Goal: Information Seeking & Learning: Learn about a topic

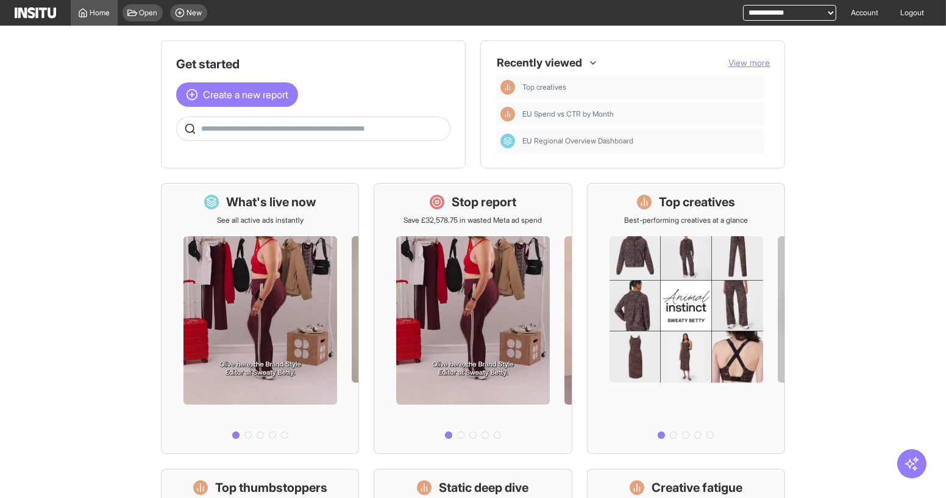
click at [775, 0] on div "**********" at bounding box center [783, 13] width 108 height 26
drag, startPoint x: 781, startPoint y: 14, endPoint x: 782, endPoint y: 20, distance: 6.1
click at [781, 14] on select "**********" at bounding box center [789, 13] width 93 height 16
select select "**********"
click at [743, 5] on select "**********" at bounding box center [789, 13] width 93 height 16
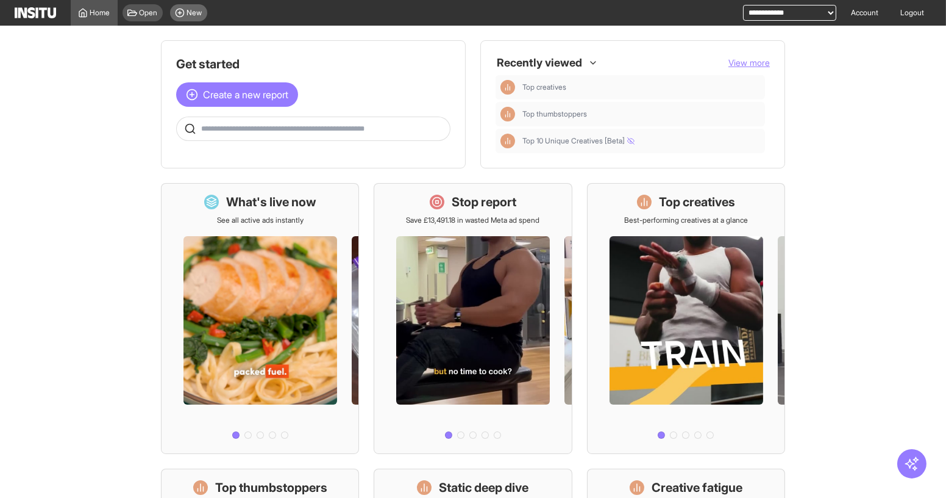
click at [195, 10] on span "New" at bounding box center [194, 13] width 15 height 10
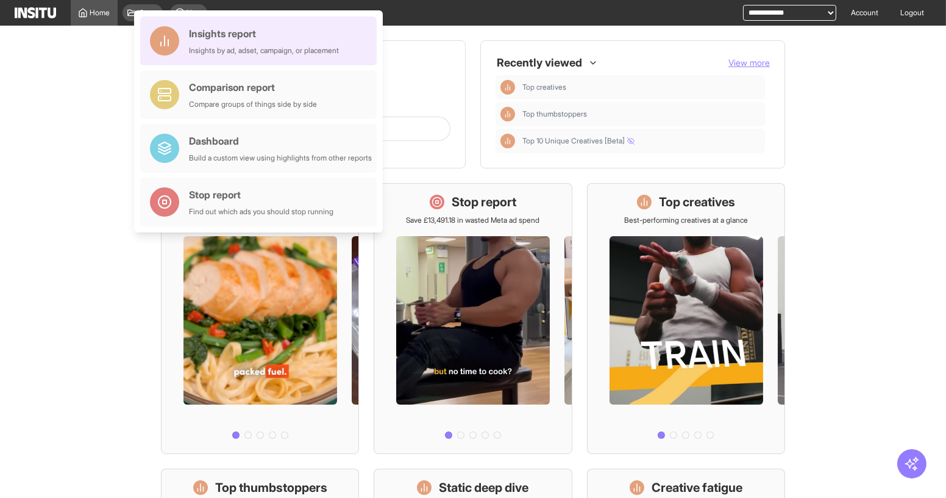
click at [208, 36] on div "Insights report" at bounding box center [264, 33] width 150 height 15
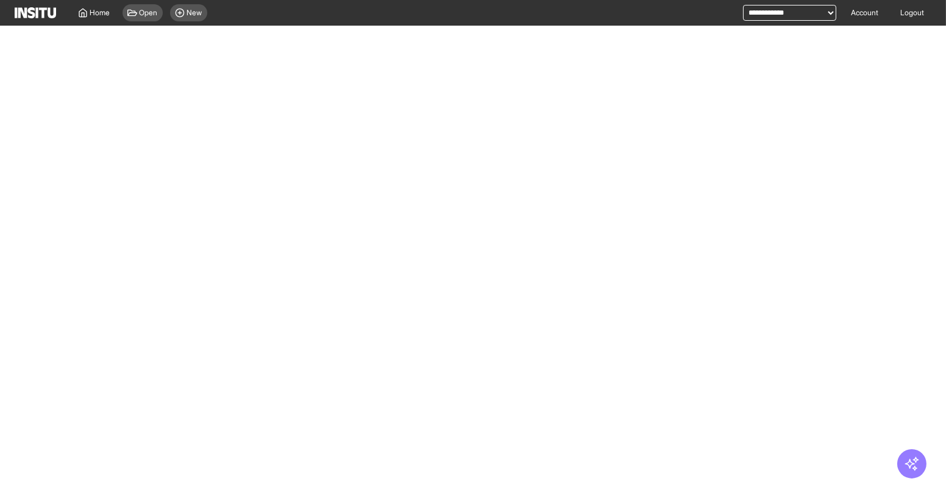
select select "**"
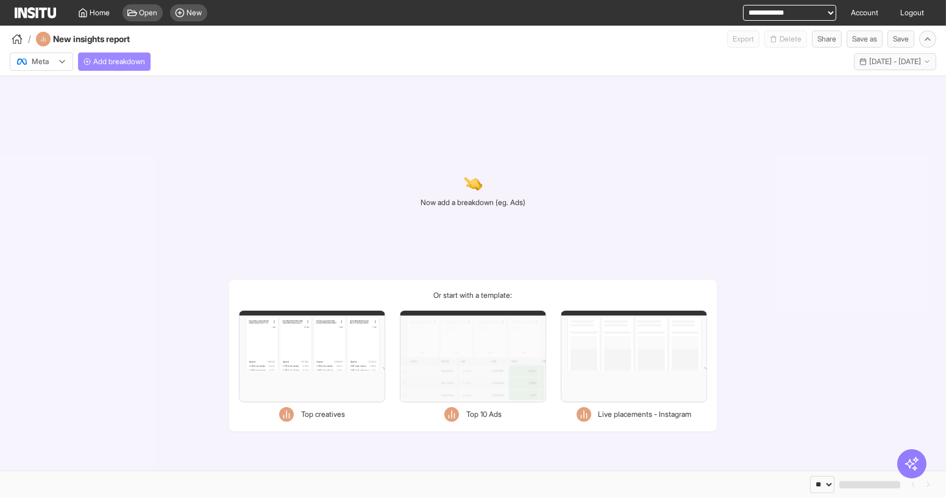
click at [120, 63] on span "Add breakdown" at bounding box center [119, 62] width 52 height 10
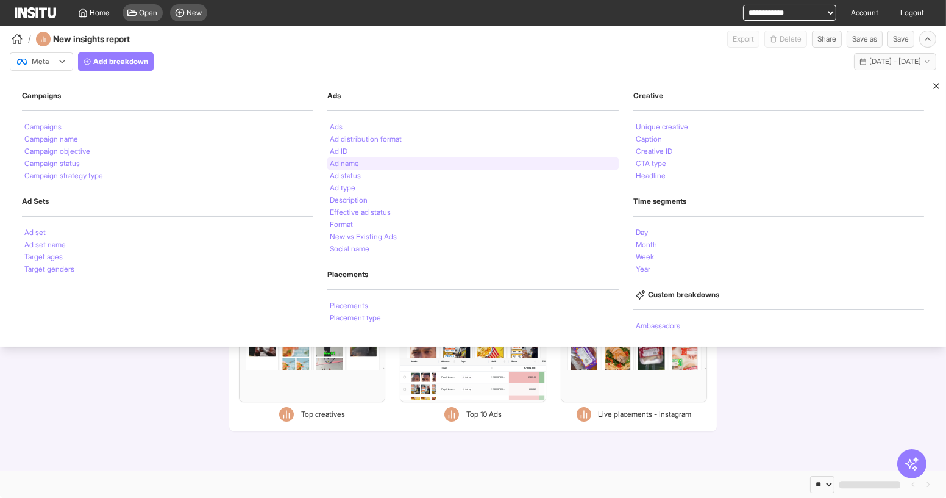
click at [338, 160] on li "Ad name" at bounding box center [344, 163] width 29 height 7
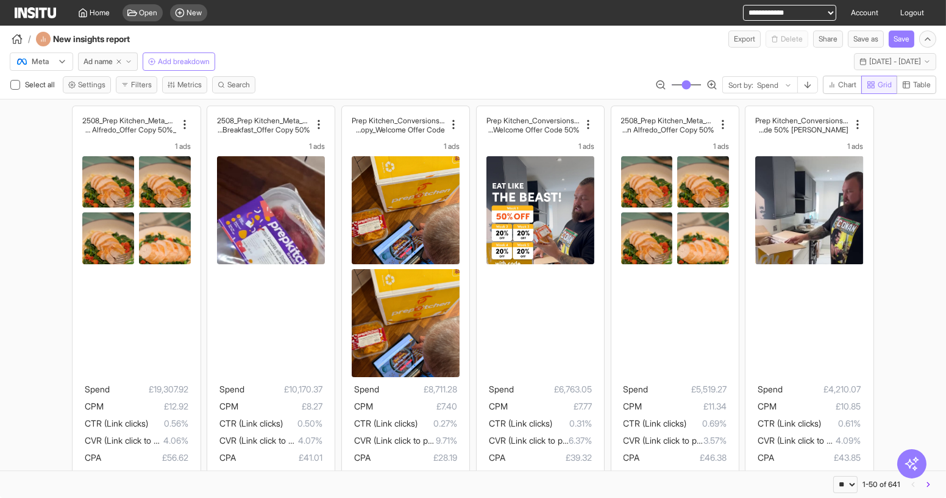
drag, startPoint x: 917, startPoint y: 85, endPoint x: 866, endPoint y: 82, distance: 50.7
click at [916, 85] on span "Table" at bounding box center [922, 85] width 18 height 10
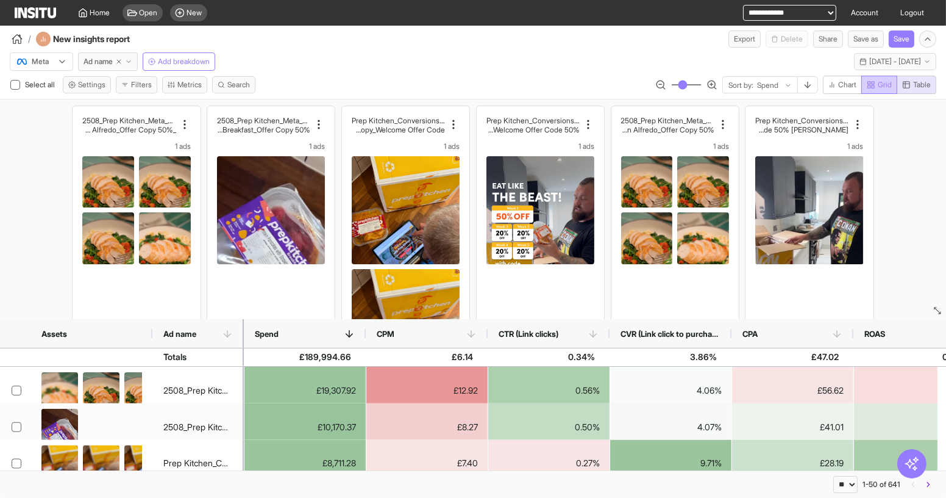
click at [876, 81] on span "Grid" at bounding box center [879, 85] width 25 height 10
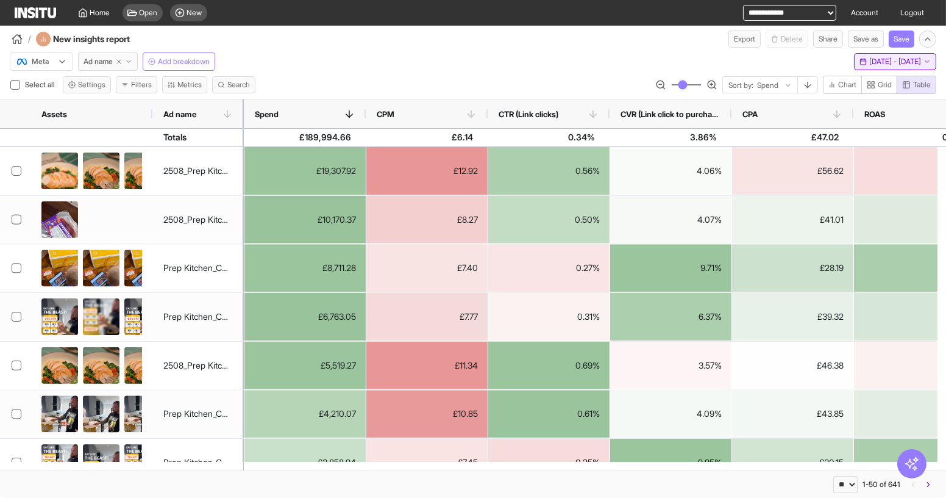
click at [869, 58] on span "[DATE] - [DATE]" at bounding box center [895, 62] width 52 height 10
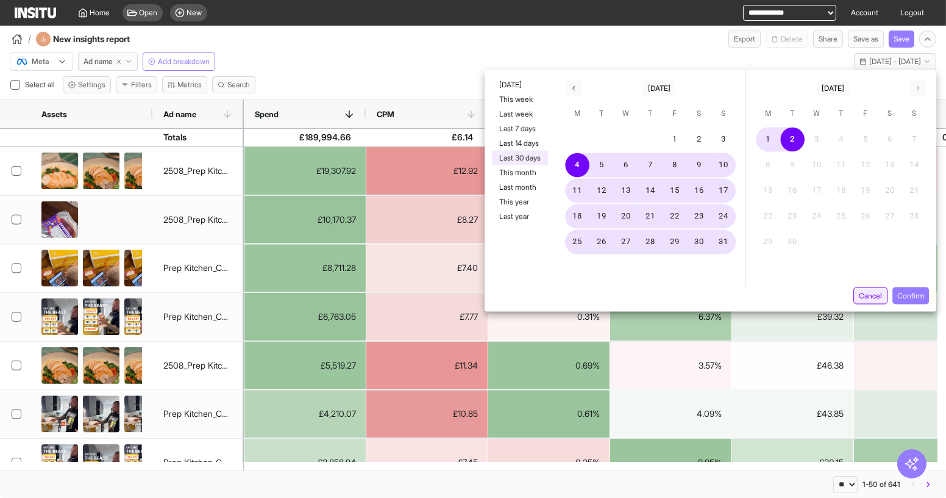
click at [882, 294] on button "Cancel" at bounding box center [871, 295] width 34 height 17
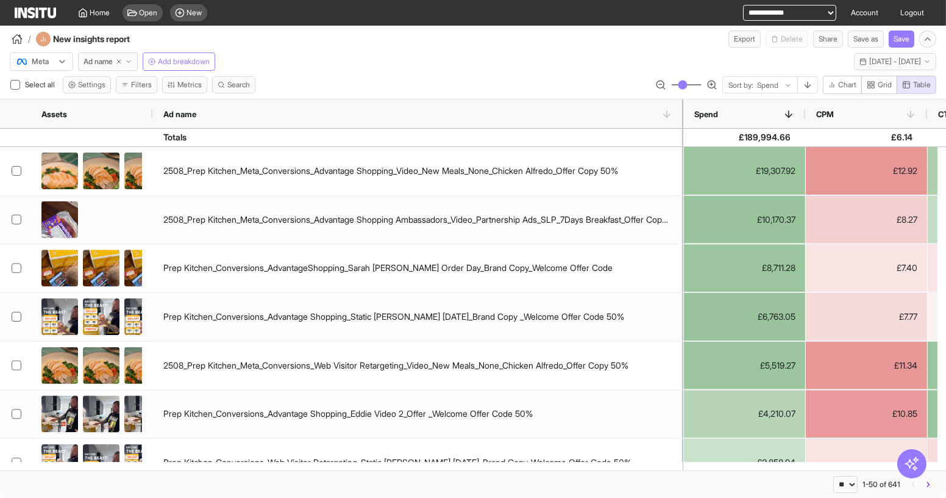
drag, startPoint x: 241, startPoint y: 114, endPoint x: 681, endPoint y: 144, distance: 440.6
click at [681, 144] on div "Assets Ad name Spend CPM CTR (Link clicks) CPA" at bounding box center [473, 284] width 946 height 371
click at [233, 83] on span "Search" at bounding box center [238, 85] width 23 height 10
type input "****"
click input "**" at bounding box center [197, 99] width 20 height 17
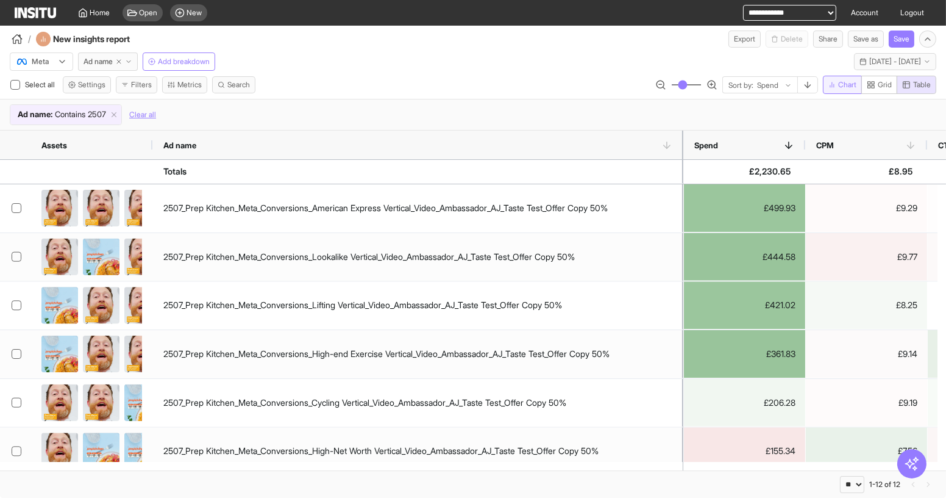
click at [844, 85] on span "Chart" at bounding box center [847, 85] width 18 height 10
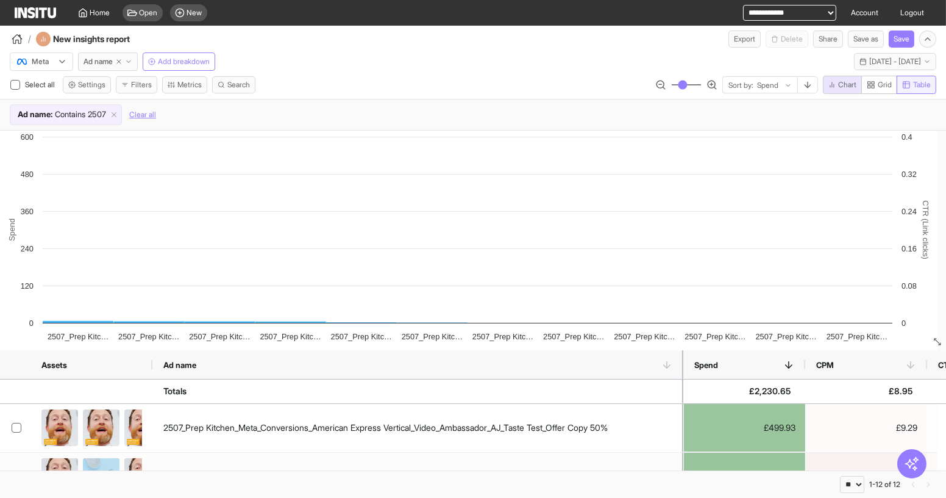
click at [935, 87] on button "Table" at bounding box center [917, 85] width 40 height 18
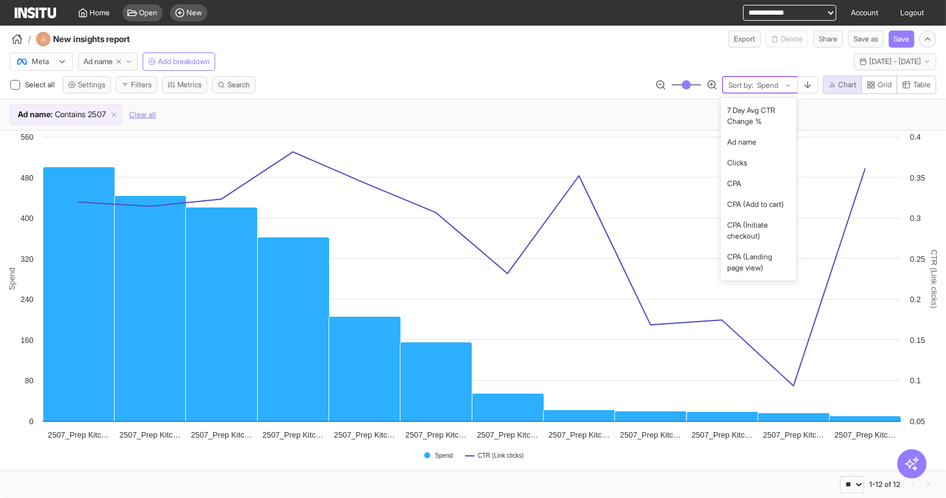
click at [760, 82] on div at bounding box center [768, 85] width 24 height 12
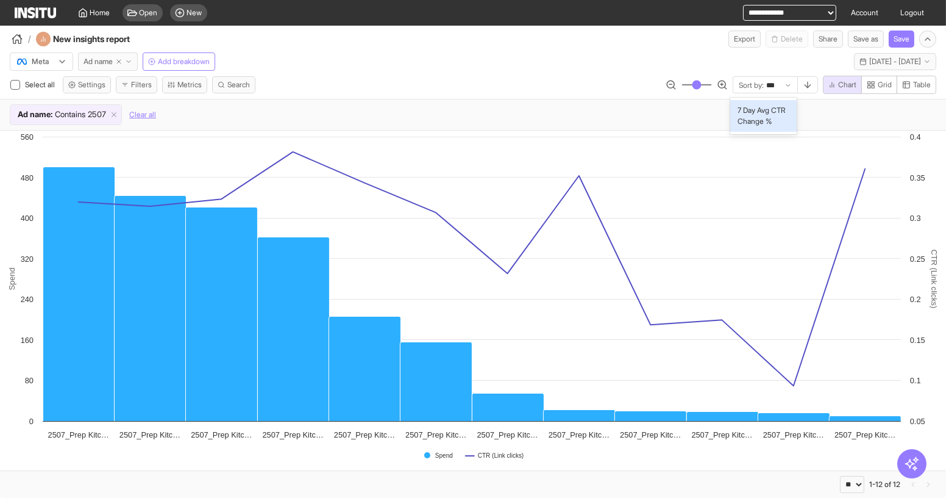
type input "***"
click at [114, 57] on button "Ad name" at bounding box center [108, 61] width 60 height 18
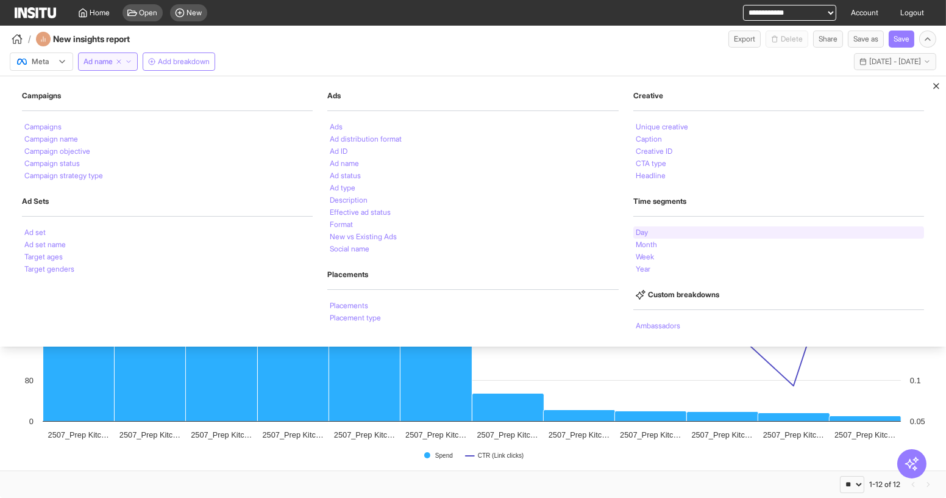
click at [656, 230] on div "Day" at bounding box center [778, 232] width 291 height 12
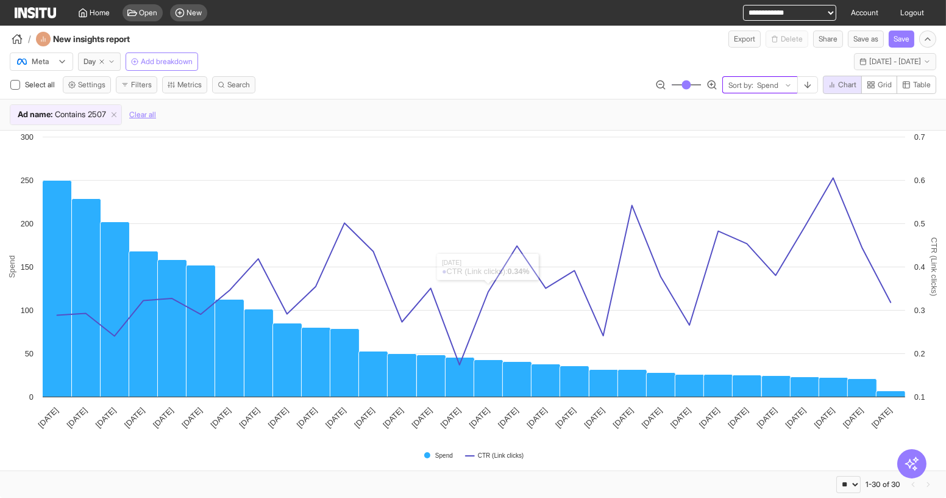
click at [780, 85] on div "Spend" at bounding box center [770, 85] width 29 height 12
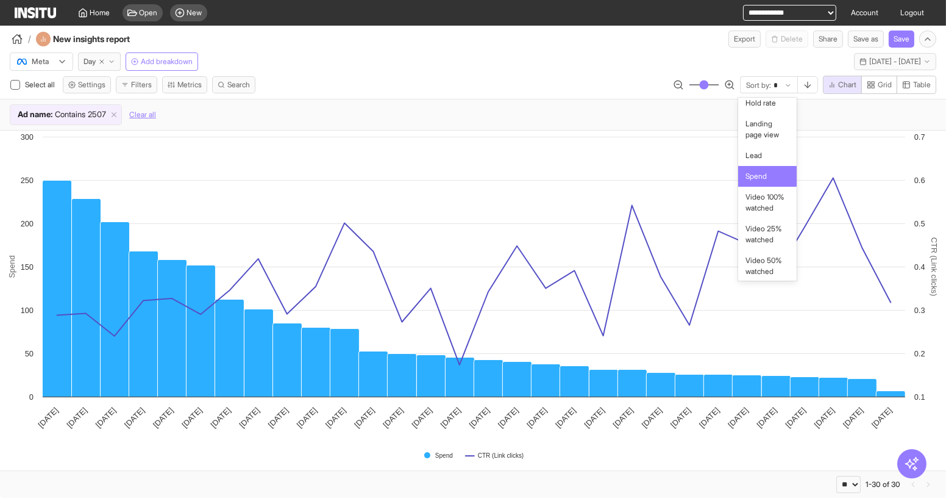
type input "**"
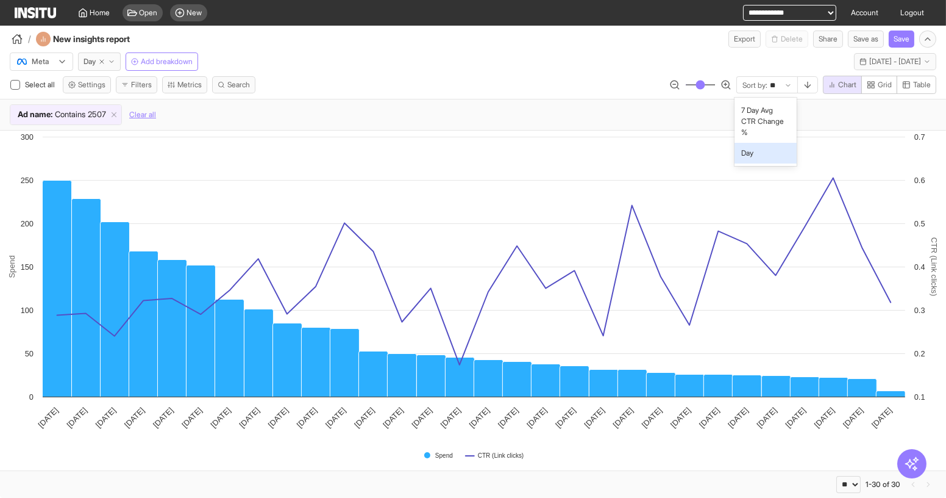
click at [774, 155] on span "Day" at bounding box center [766, 153] width 48 height 11
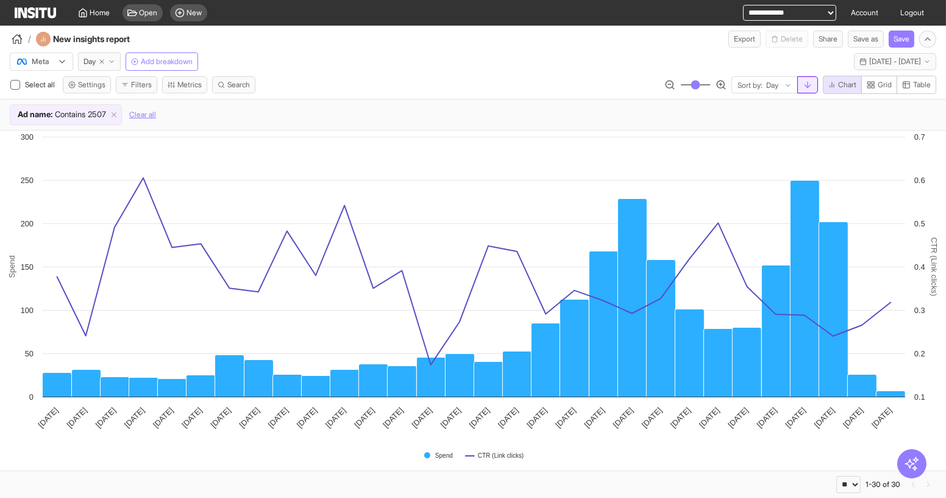
click at [809, 80] on icon "button" at bounding box center [808, 85] width 10 height 10
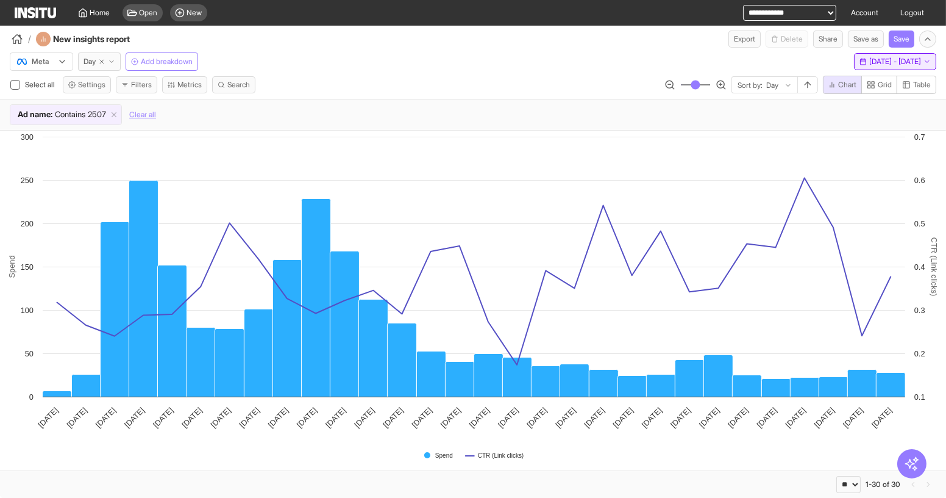
click at [880, 66] on button "Mon 4 Aug - Tue 2 Sep, 2025 4 Aug 25 - 2 Sep 25" at bounding box center [895, 61] width 82 height 17
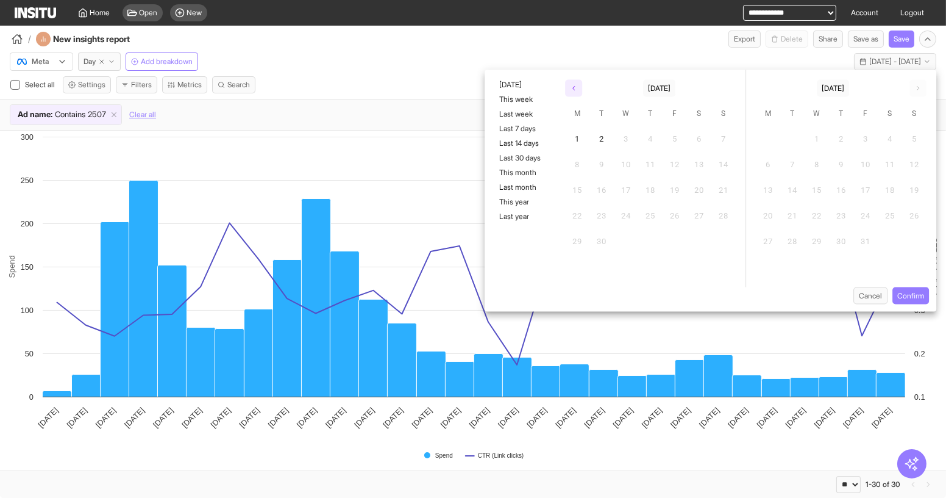
click at [576, 94] on button "button" at bounding box center [573, 88] width 17 height 17
click at [673, 135] on button "1" at bounding box center [675, 139] width 24 height 24
click at [583, 89] on div at bounding box center [604, 88] width 78 height 17
click at [569, 87] on button "button" at bounding box center [573, 88] width 17 height 17
click at [602, 132] on button "1" at bounding box center [602, 139] width 24 height 24
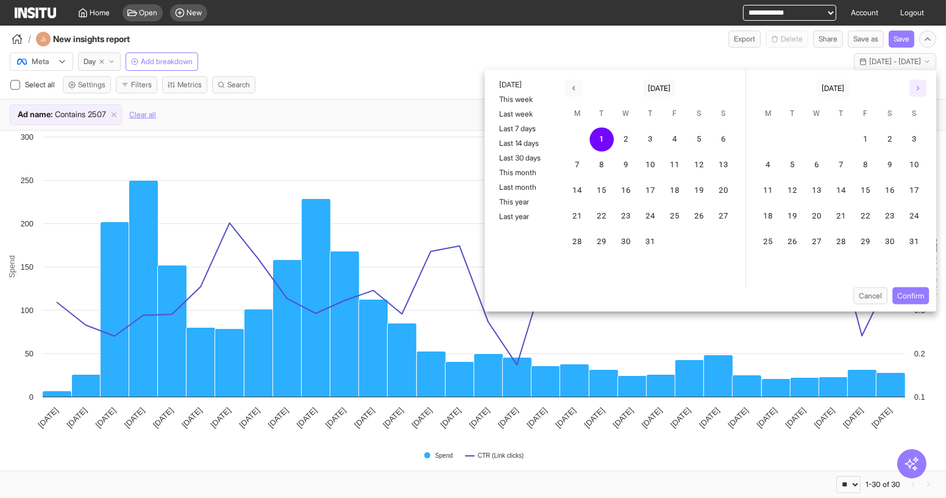
click at [920, 85] on icon "button" at bounding box center [918, 88] width 7 height 7
click at [804, 134] on div "1 2 3 4 5 6 7" at bounding box center [841, 139] width 190 height 24
click at [794, 135] on button "2" at bounding box center [792, 139] width 24 height 24
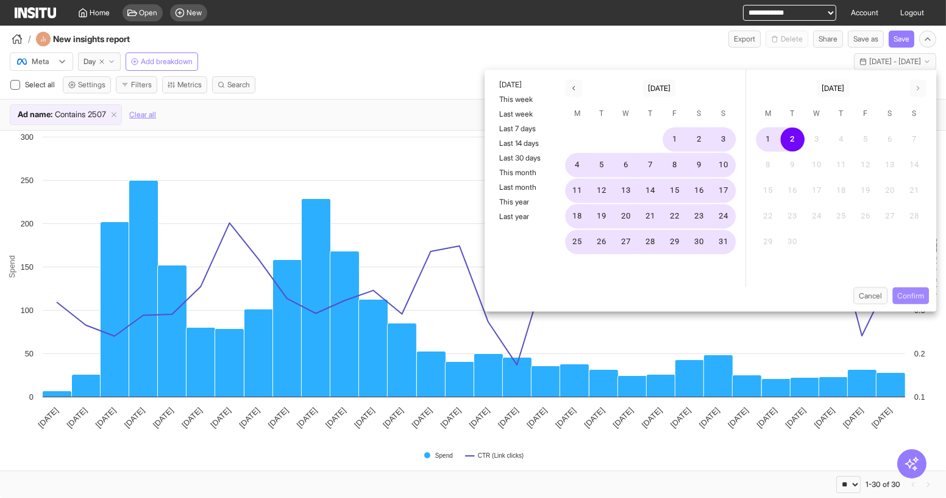
click at [919, 295] on button "Confirm" at bounding box center [911, 295] width 37 height 17
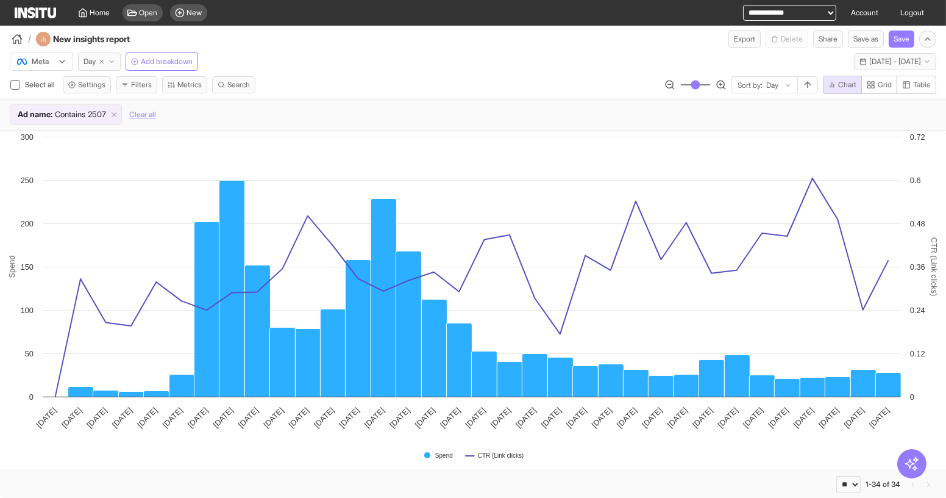
click at [93, 63] on span "Day" at bounding box center [90, 62] width 12 height 10
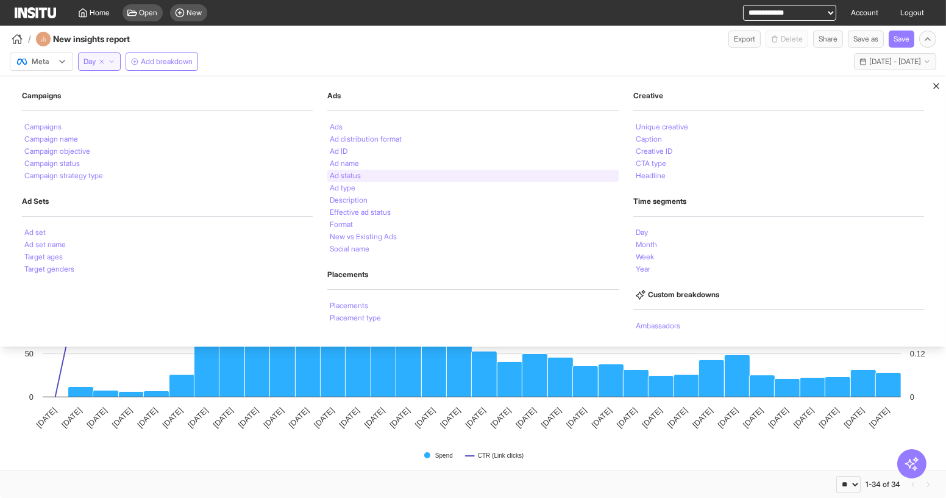
click at [356, 169] on div "Ad status" at bounding box center [472, 175] width 291 height 12
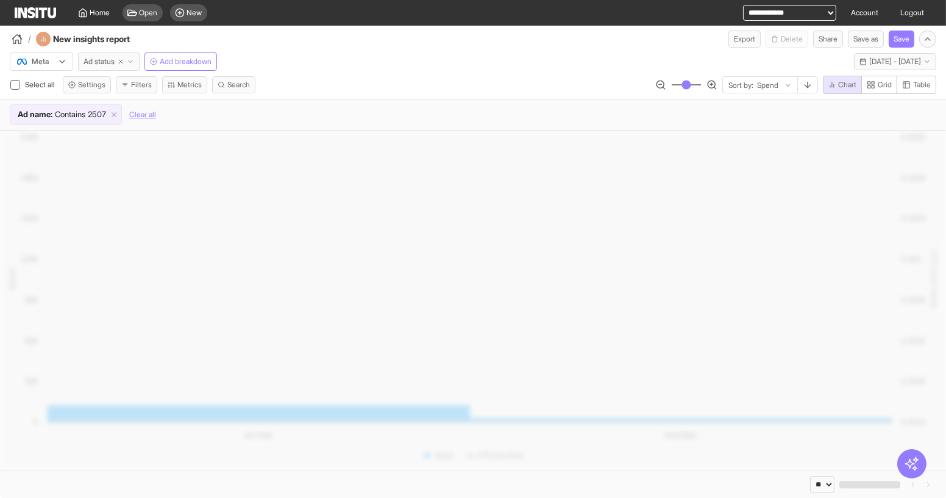
click at [84, 63] on span "Ad status" at bounding box center [99, 62] width 31 height 10
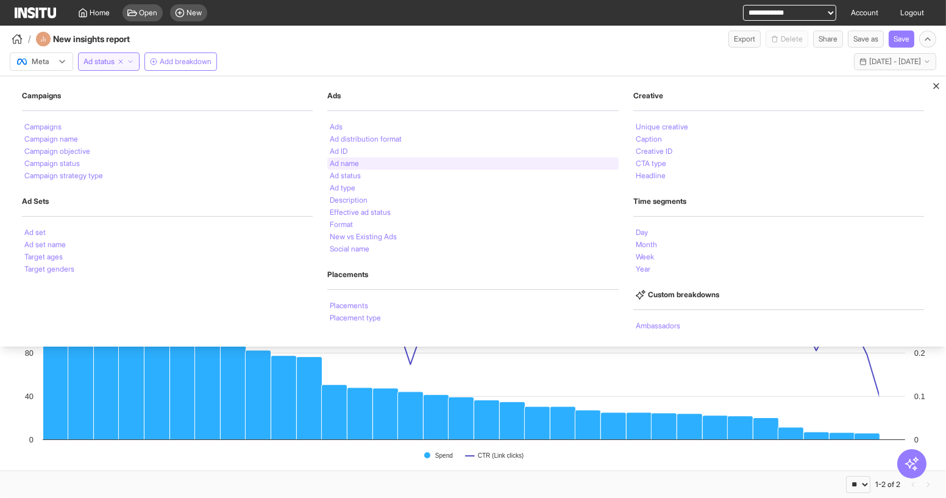
click at [362, 160] on div "Ad name" at bounding box center [472, 163] width 291 height 12
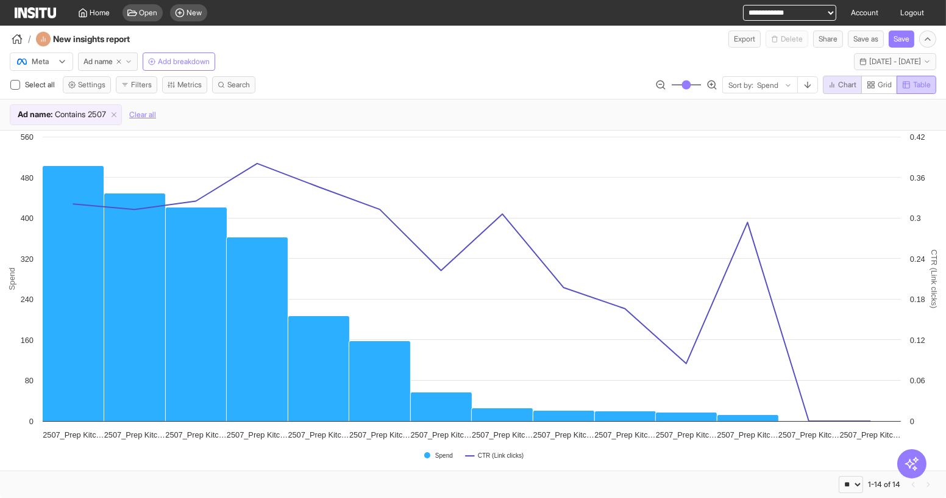
click at [920, 80] on span "Table" at bounding box center [922, 85] width 18 height 10
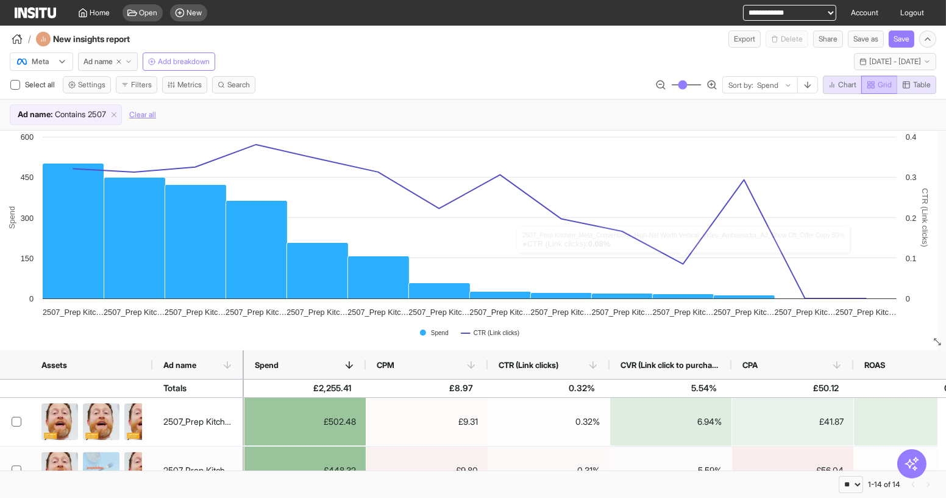
click at [863, 80] on button "Grid" at bounding box center [880, 85] width 36 height 18
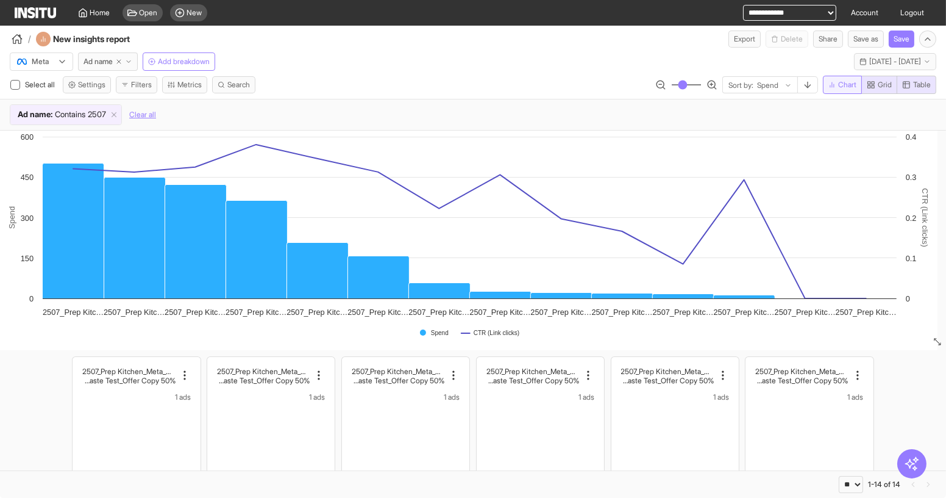
click at [854, 80] on span "Chart" at bounding box center [847, 85] width 18 height 10
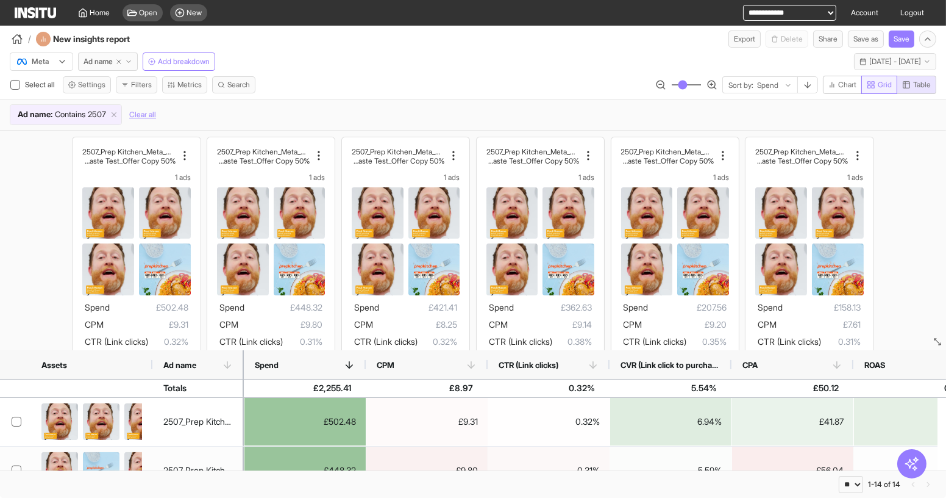
click at [873, 84] on icon "button" at bounding box center [871, 84] width 9 height 9
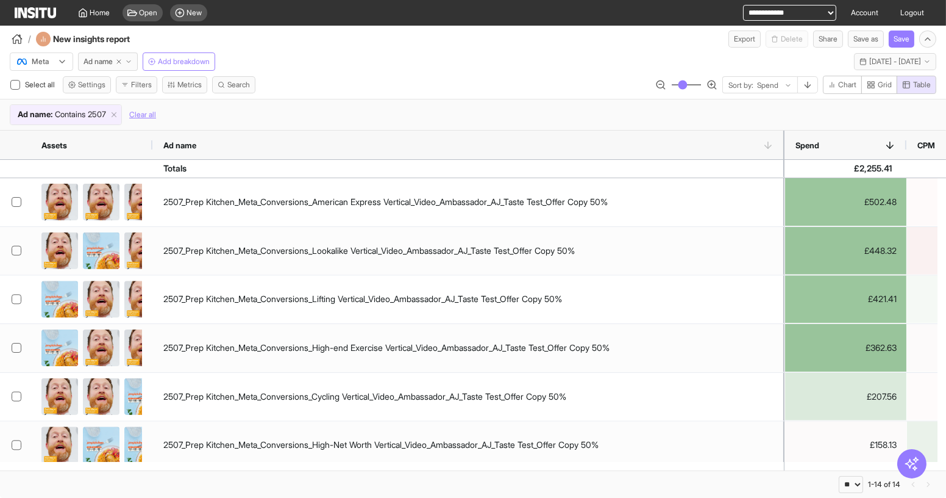
drag, startPoint x: 241, startPoint y: 138, endPoint x: 782, endPoint y: 152, distance: 541.0
click at [782, 152] on div at bounding box center [784, 144] width 5 height 29
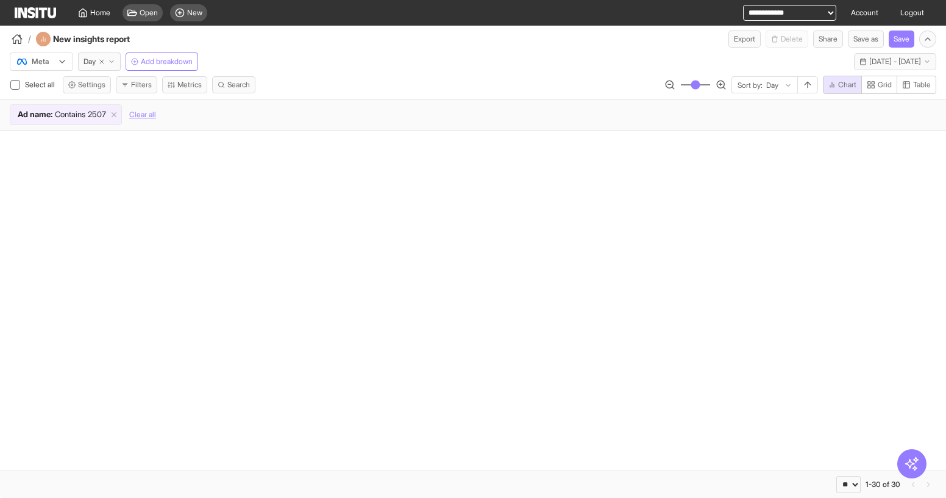
select select "**"
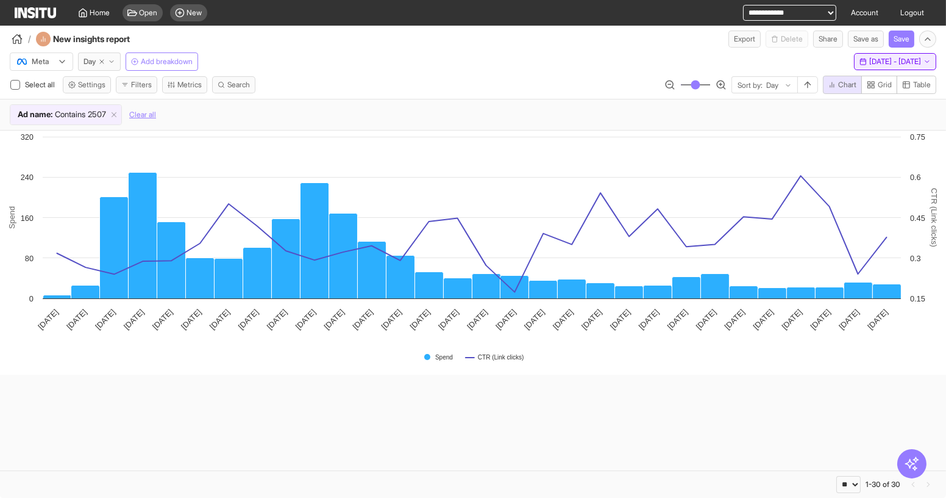
click at [880, 59] on span "[DATE] - [DATE]" at bounding box center [895, 62] width 52 height 10
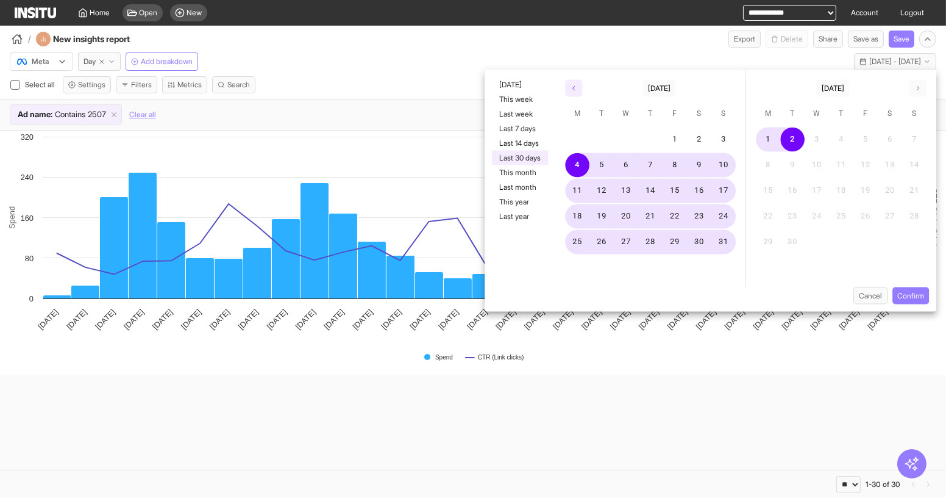
click at [578, 91] on button "button" at bounding box center [573, 88] width 17 height 17
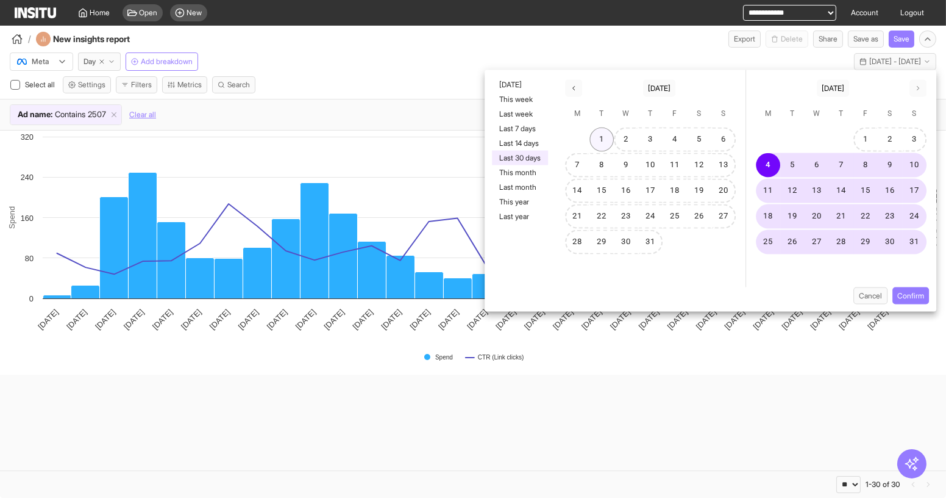
click at [598, 137] on button "1" at bounding box center [602, 139] width 24 height 24
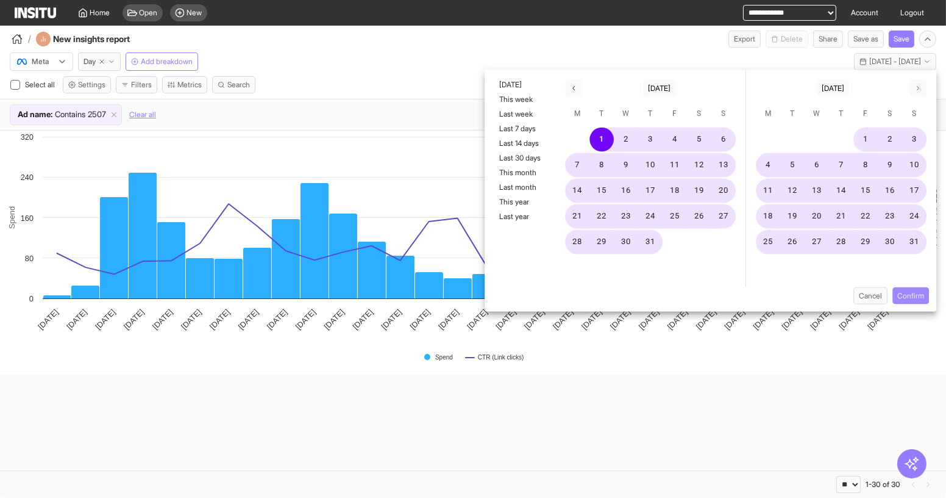
click at [918, 294] on button "Confirm" at bounding box center [911, 295] width 37 height 17
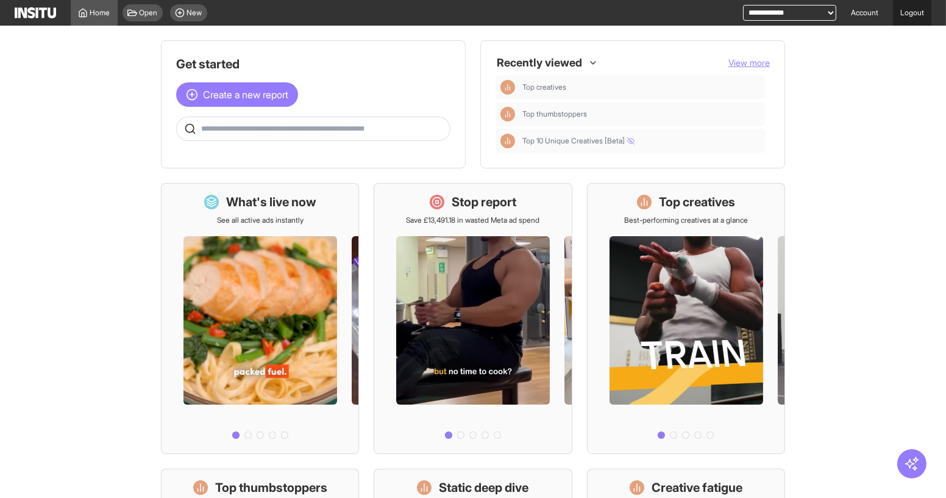
click at [908, 13] on link "Logout" at bounding box center [912, 13] width 38 height 26
click at [927, 16] on link "Logout" at bounding box center [912, 13] width 38 height 26
click at [187, 10] on span "New" at bounding box center [194, 13] width 15 height 10
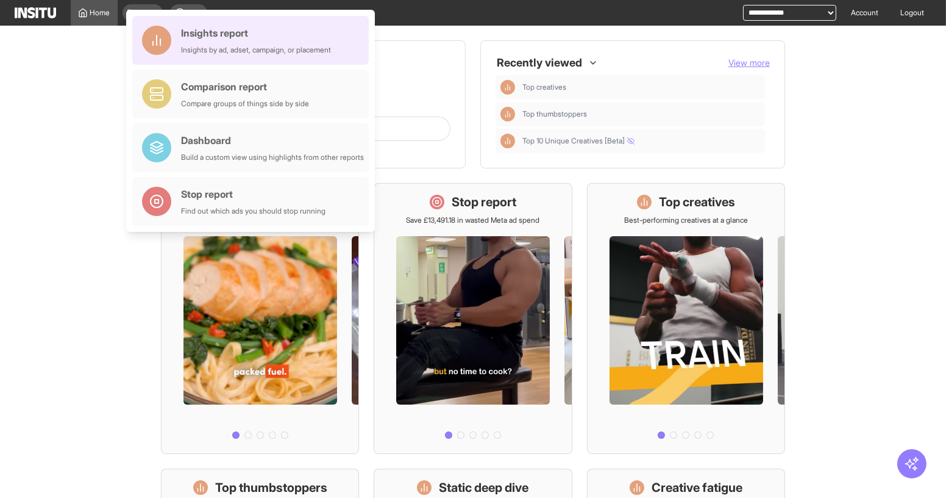
click at [221, 49] on div "Insights by ad, adset, campaign, or placement" at bounding box center [256, 50] width 150 height 10
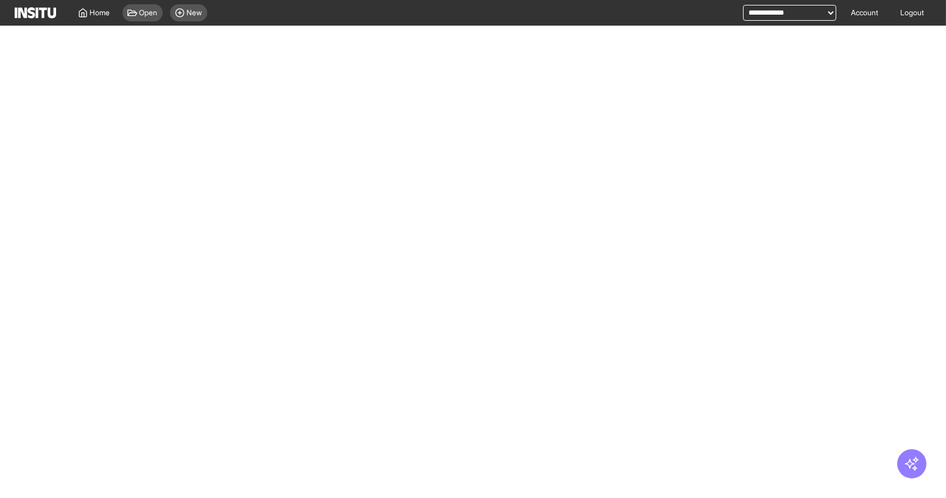
select select "**"
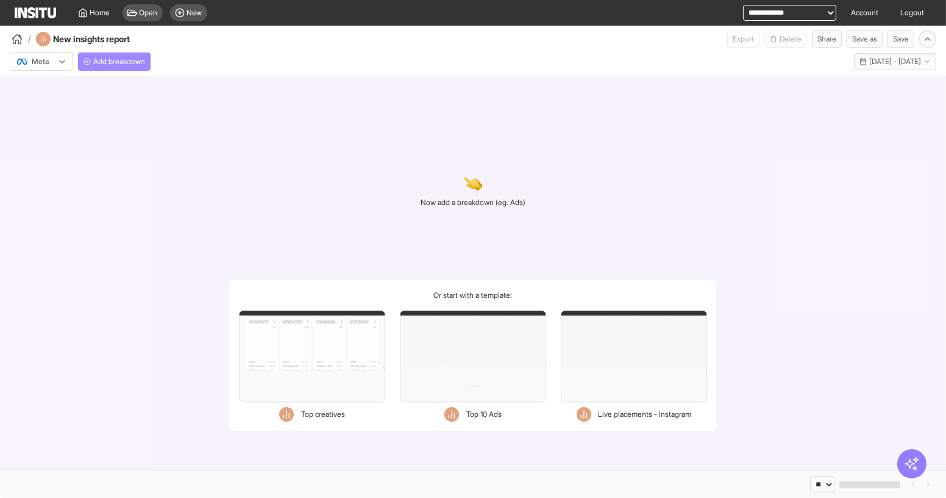
click at [121, 62] on span "Add breakdown" at bounding box center [119, 62] width 52 height 10
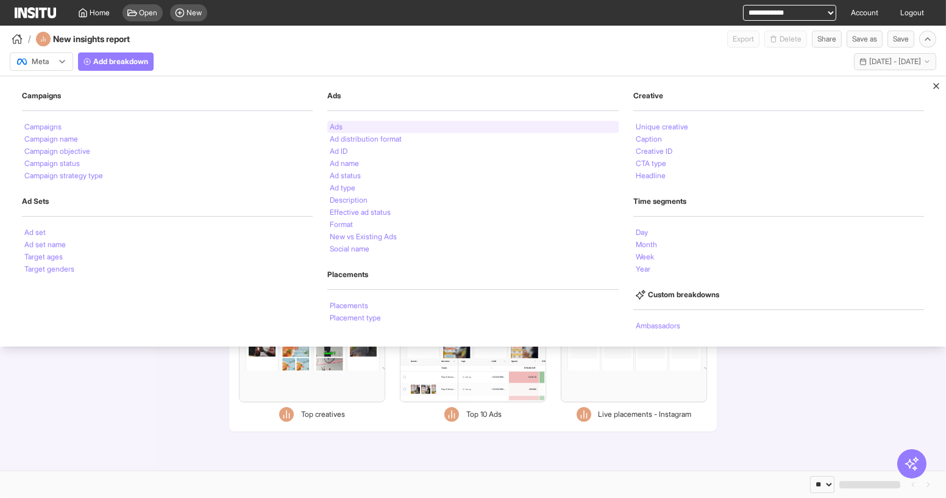
click at [351, 124] on div "Ads" at bounding box center [472, 127] width 291 height 12
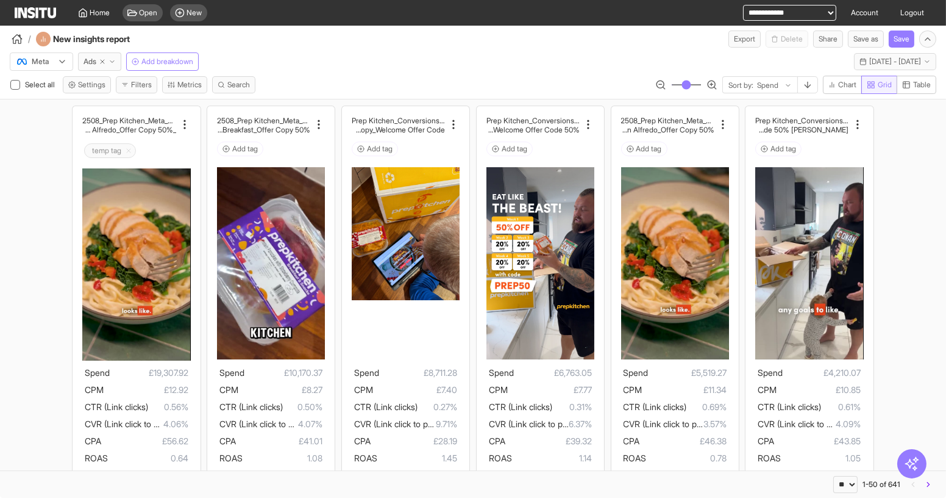
click at [907, 81] on icon "button" at bounding box center [906, 84] width 9 height 9
click at [886, 84] on span "Grid" at bounding box center [885, 85] width 14 height 10
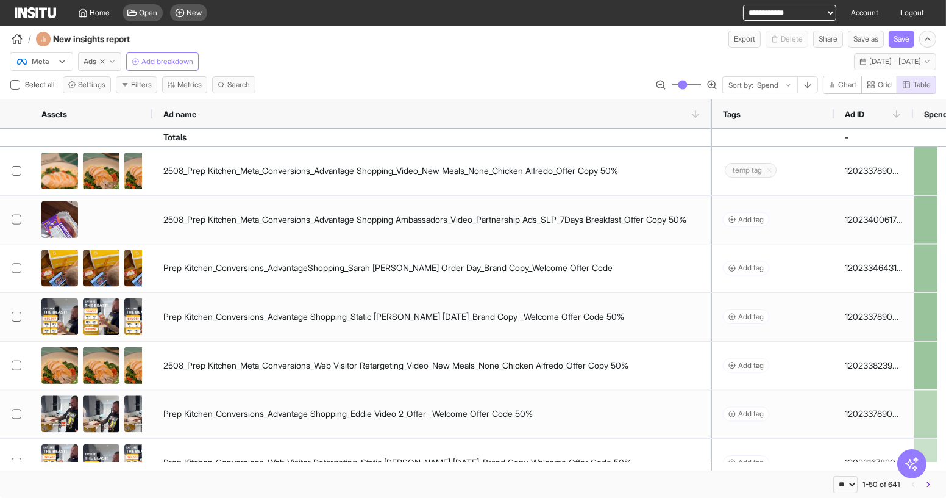
drag, startPoint x: 230, startPoint y: 106, endPoint x: 710, endPoint y: 126, distance: 480.9
click at [710, 126] on div at bounding box center [712, 113] width 5 height 29
